Goal: Transaction & Acquisition: Book appointment/travel/reservation

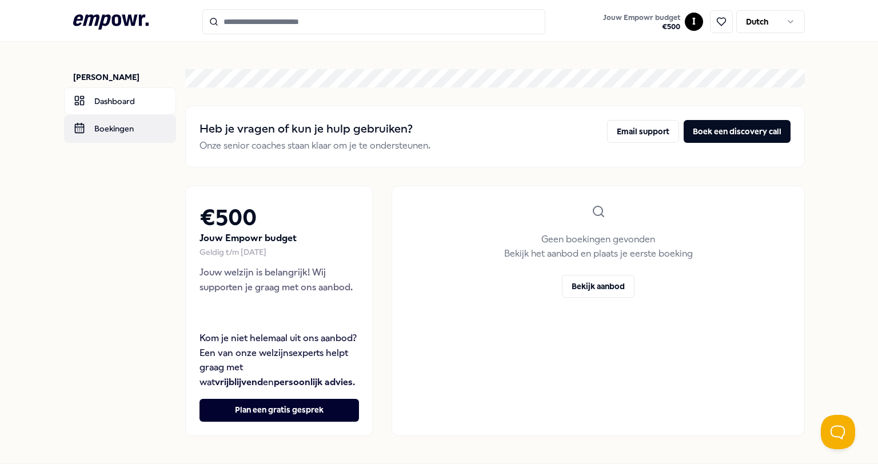
click at [133, 131] on link "Boekingen" at bounding box center [120, 128] width 112 height 27
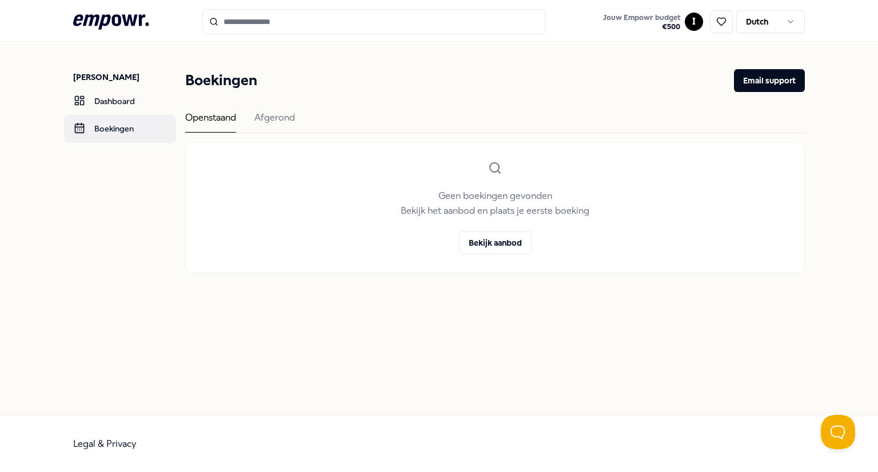
click at [112, 129] on link "Boekingen" at bounding box center [120, 128] width 112 height 27
click at [246, 188] on div "Geen boekingen gevonden Bekijk het aanbod en plaats je eerste boeking Bekijk aa…" at bounding box center [495, 208] width 618 height 130
click at [274, 115] on div "Afgerond" at bounding box center [274, 121] width 41 height 22
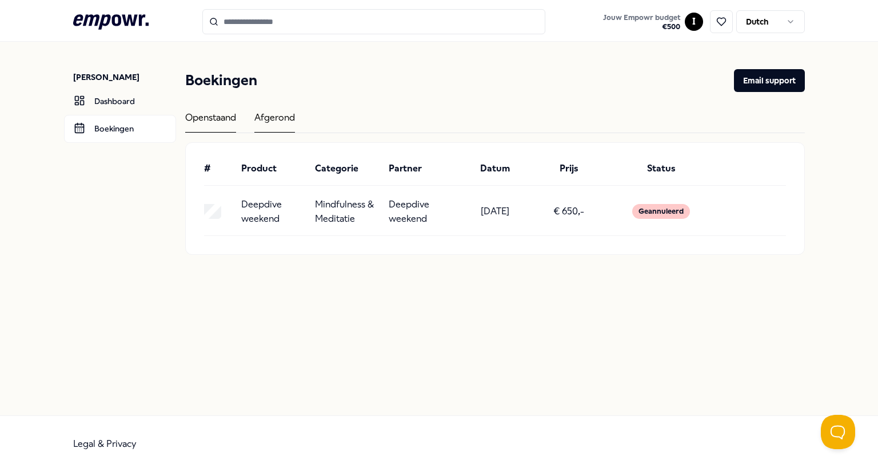
click at [219, 111] on div "Openstaand" at bounding box center [210, 121] width 51 height 22
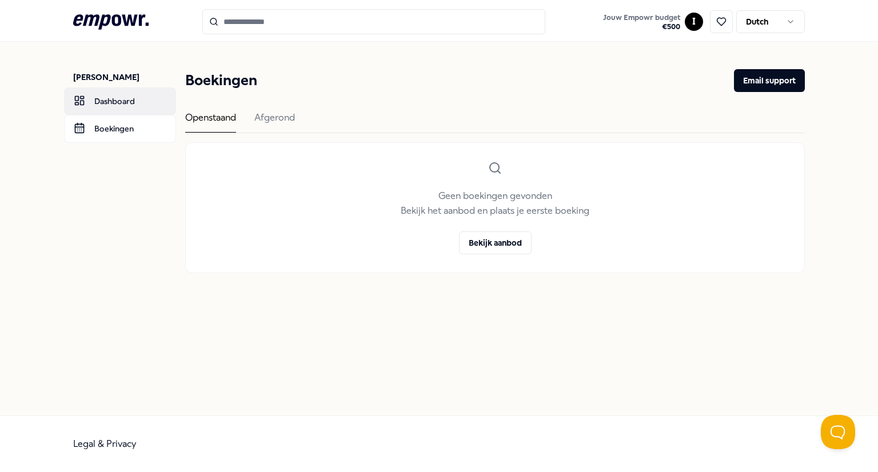
click at [107, 104] on link "Dashboard" at bounding box center [120, 100] width 112 height 27
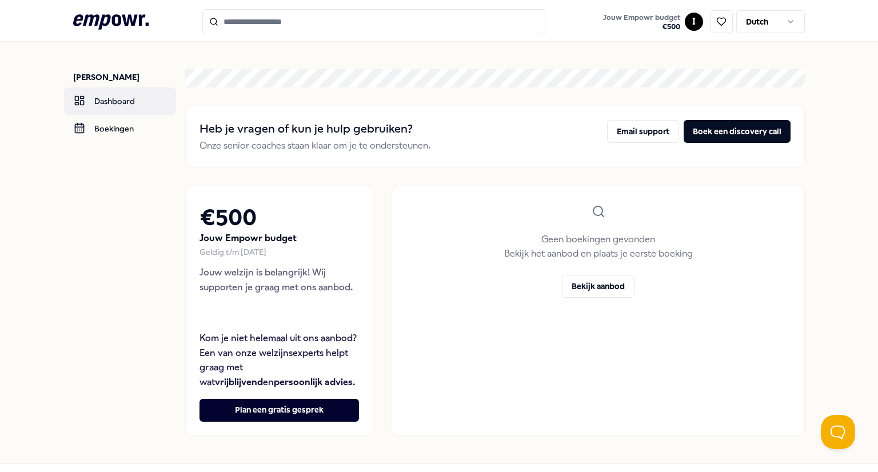
click at [109, 103] on link "Dashboard" at bounding box center [120, 100] width 112 height 27
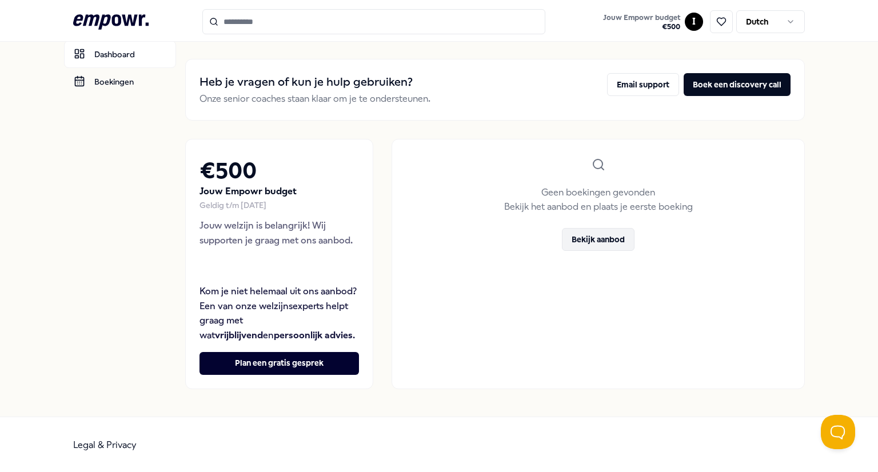
click at [605, 241] on button "Bekijk aanbod" at bounding box center [598, 239] width 73 height 23
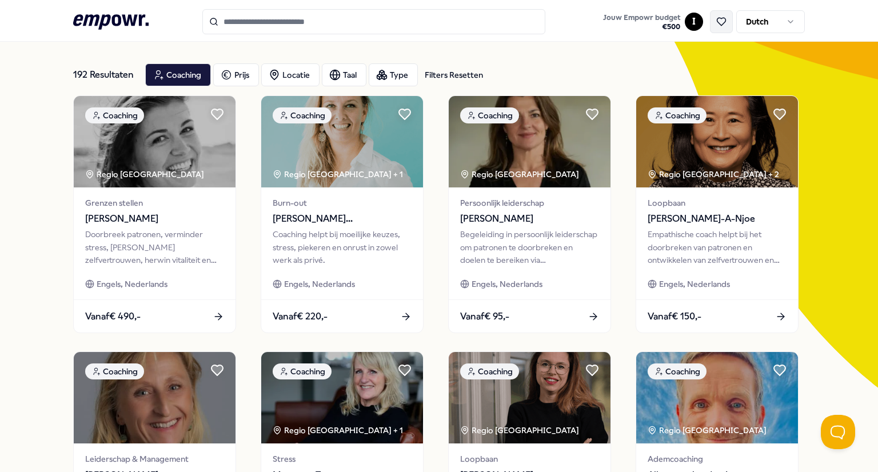
click at [722, 17] on icon at bounding box center [721, 22] width 10 height 10
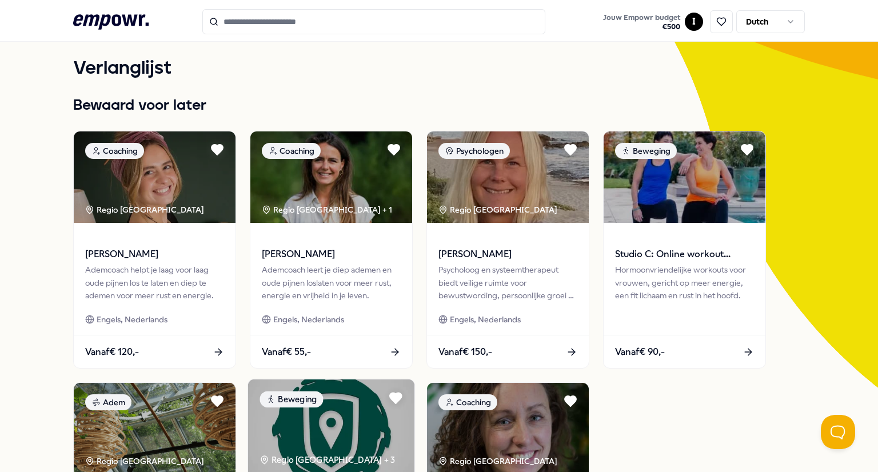
click at [343, 425] on img at bounding box center [331, 426] width 166 height 94
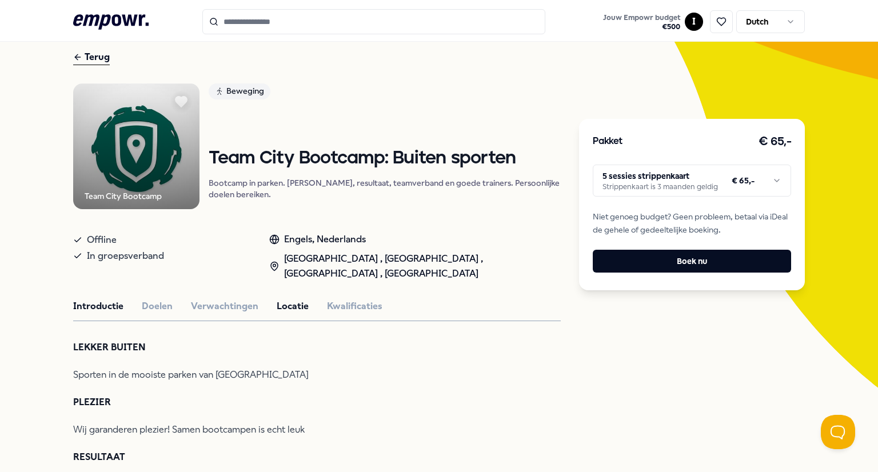
click at [285, 314] on button "Locatie" at bounding box center [293, 306] width 32 height 15
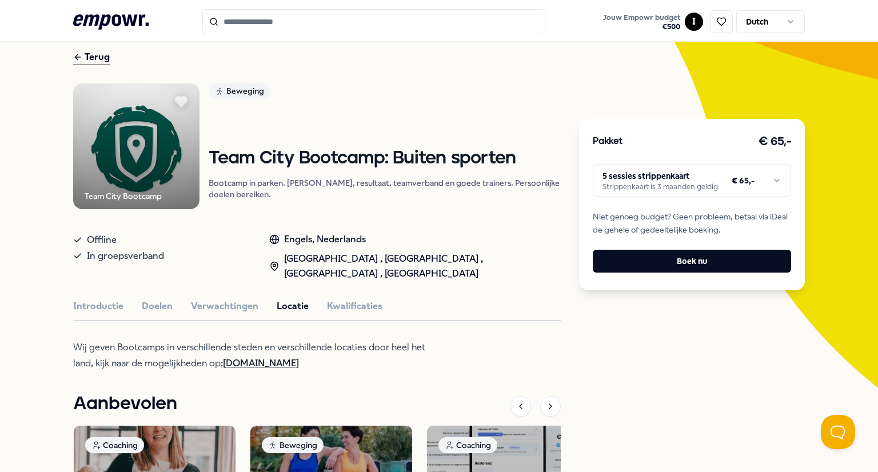
click at [288, 369] on link "[DOMAIN_NAME]" at bounding box center [261, 363] width 76 height 11
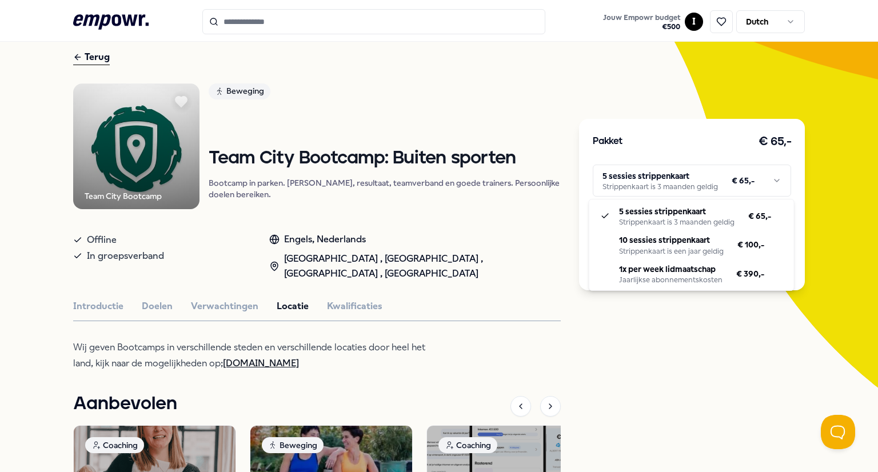
click at [776, 178] on html ".empowr-logo_svg__cls-1{fill:#03032f} Jouw Empowr budget € 500 I Dutch Alle cat…" at bounding box center [439, 236] width 878 height 472
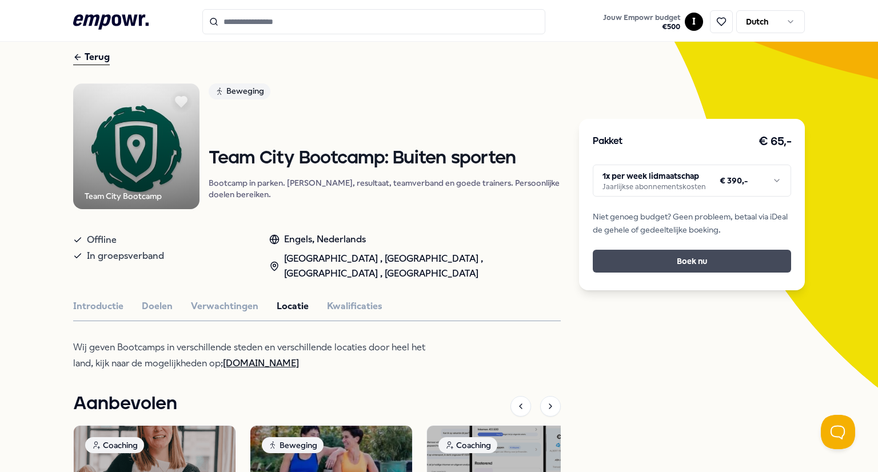
click at [697, 262] on button "Boek nu" at bounding box center [692, 261] width 198 height 23
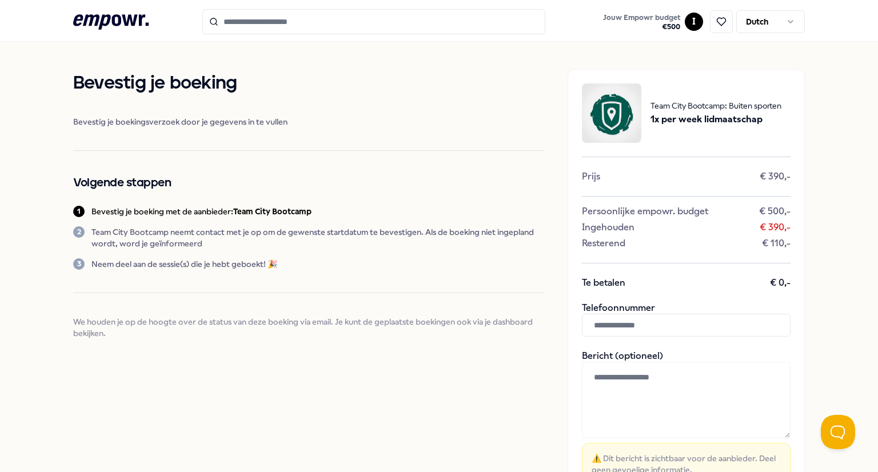
click at [257, 119] on span "Bevestig je boekingsverzoek door je gegevens in te vullen" at bounding box center [308, 121] width 471 height 11
click at [139, 238] on p "Team City Bootcamp neemt contact met je op om de gewenste startdatum te bevesti…" at bounding box center [317, 237] width 453 height 23
click at [605, 336] on input "text" at bounding box center [686, 325] width 209 height 23
type input "**********"
click at [609, 386] on textarea at bounding box center [686, 400] width 209 height 77
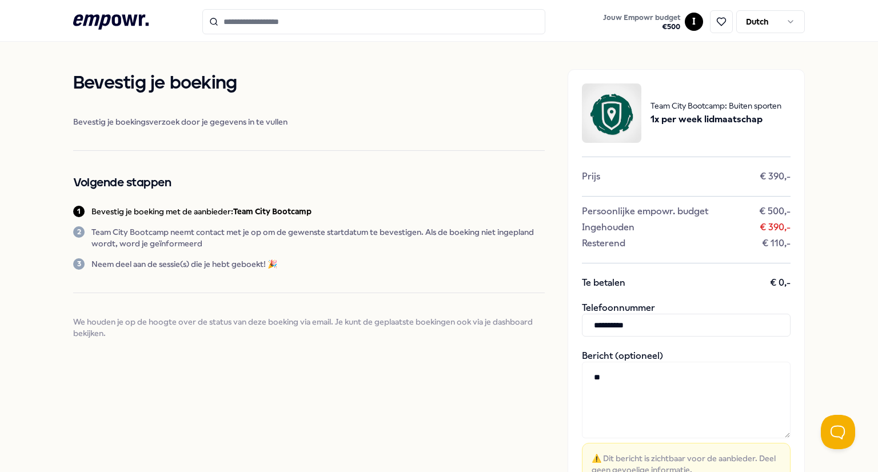
type textarea "*"
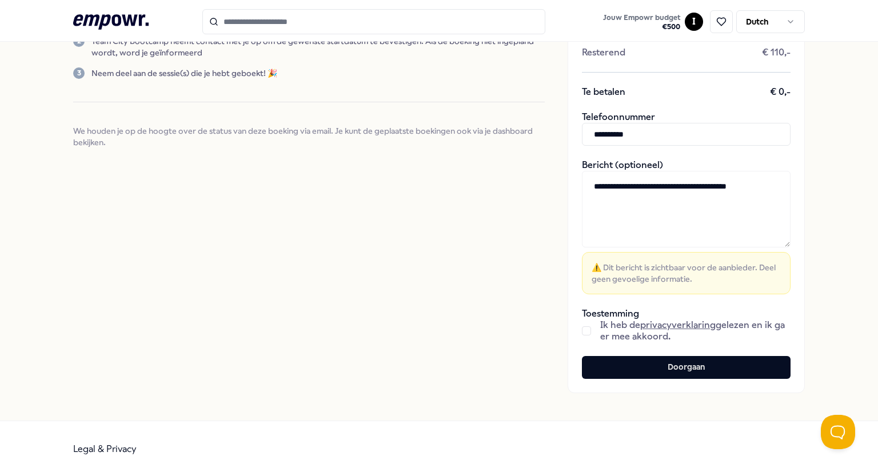
scroll to position [191, 0]
type textarea "**********"
click at [582, 336] on div "Ik heb de privacyverklaring gelezen en ik ga er mee akkoord." at bounding box center [686, 330] width 209 height 23
click at [582, 323] on div "Ik heb de privacyverklaring gelezen en ik ga er mee akkoord." at bounding box center [686, 330] width 209 height 23
click at [583, 332] on button "button" at bounding box center [586, 330] width 9 height 9
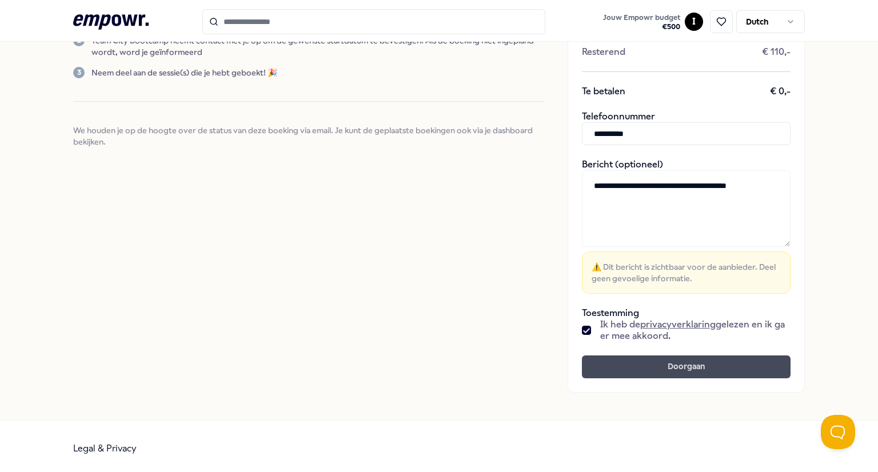
click at [670, 362] on button "Doorgaan" at bounding box center [686, 366] width 209 height 23
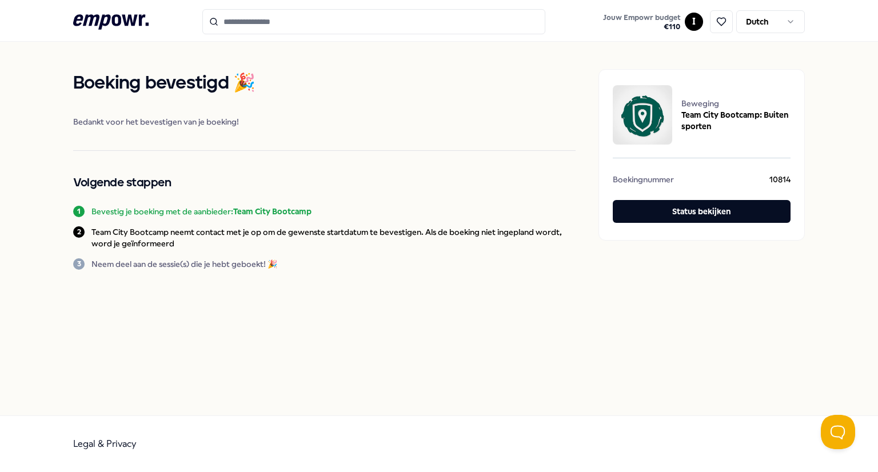
click at [171, 236] on p "Team City Bootcamp neemt contact met je op om de gewenste startdatum te bevesti…" at bounding box center [333, 237] width 484 height 23
click at [242, 262] on p "Neem deel aan de sessie(s) die je hebt geboekt! 🎉" at bounding box center [184, 263] width 186 height 11
click at [659, 211] on button "Status bekijken" at bounding box center [702, 211] width 178 height 23
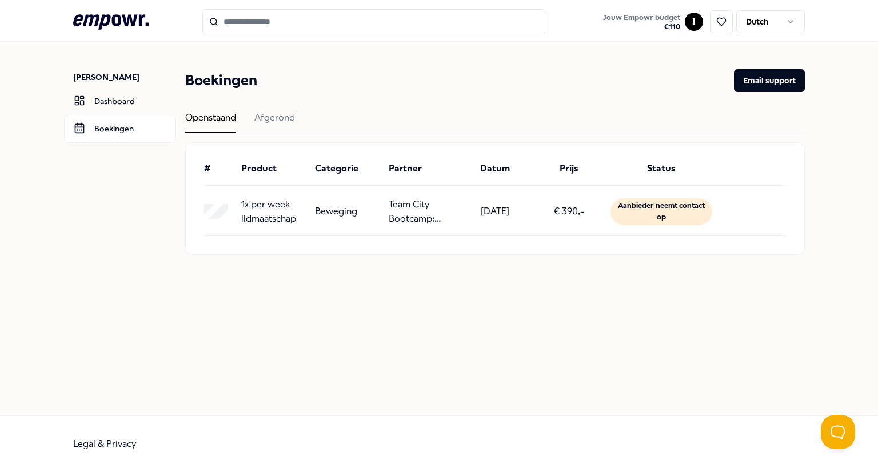
click at [550, 275] on main "Boekingen Email support Openstaand Afgerond # Product Categorie Partner Datum P…" at bounding box center [494, 162] width 619 height 241
